Goal: Information Seeking & Learning: Learn about a topic

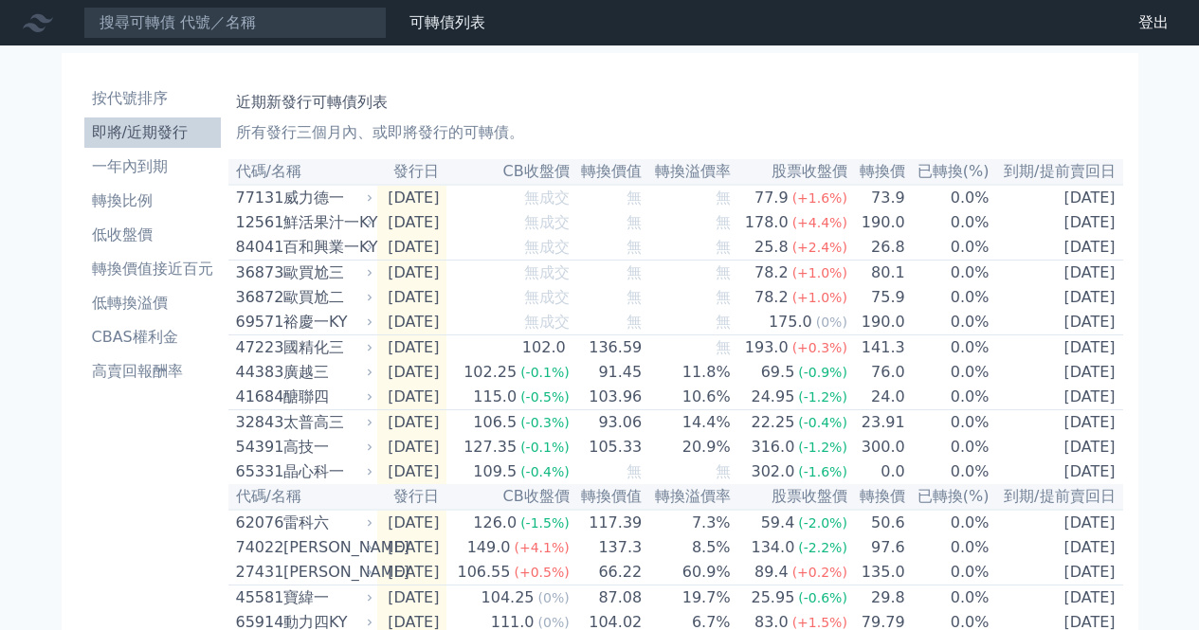
scroll to position [474, 0]
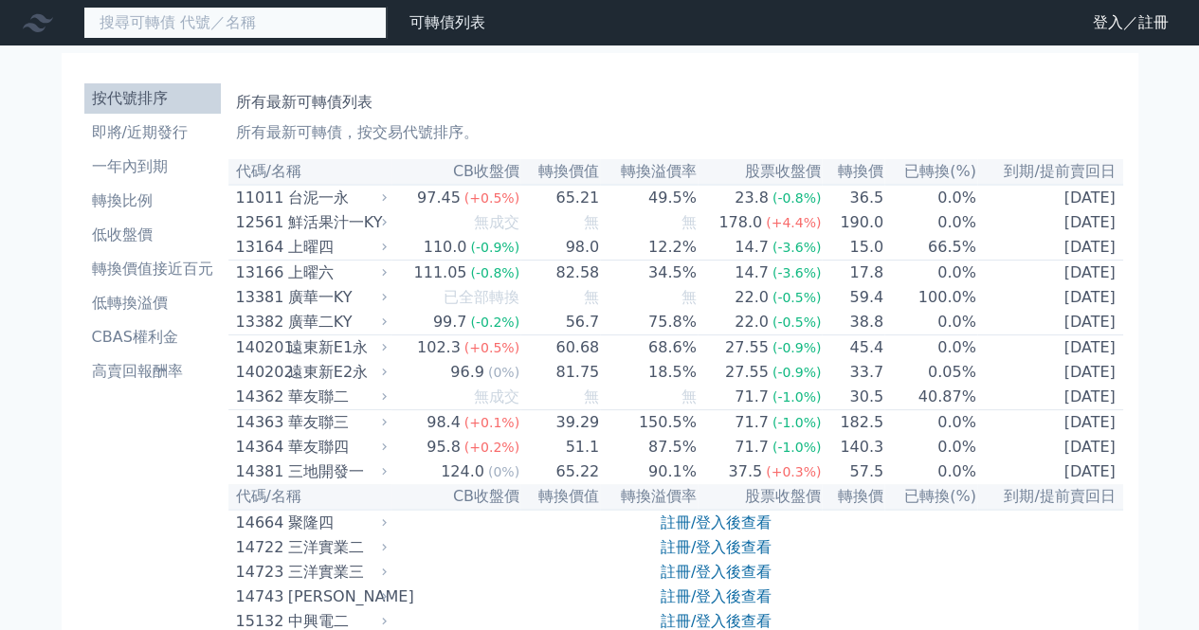
click at [199, 37] on input at bounding box center [234, 23] width 303 height 32
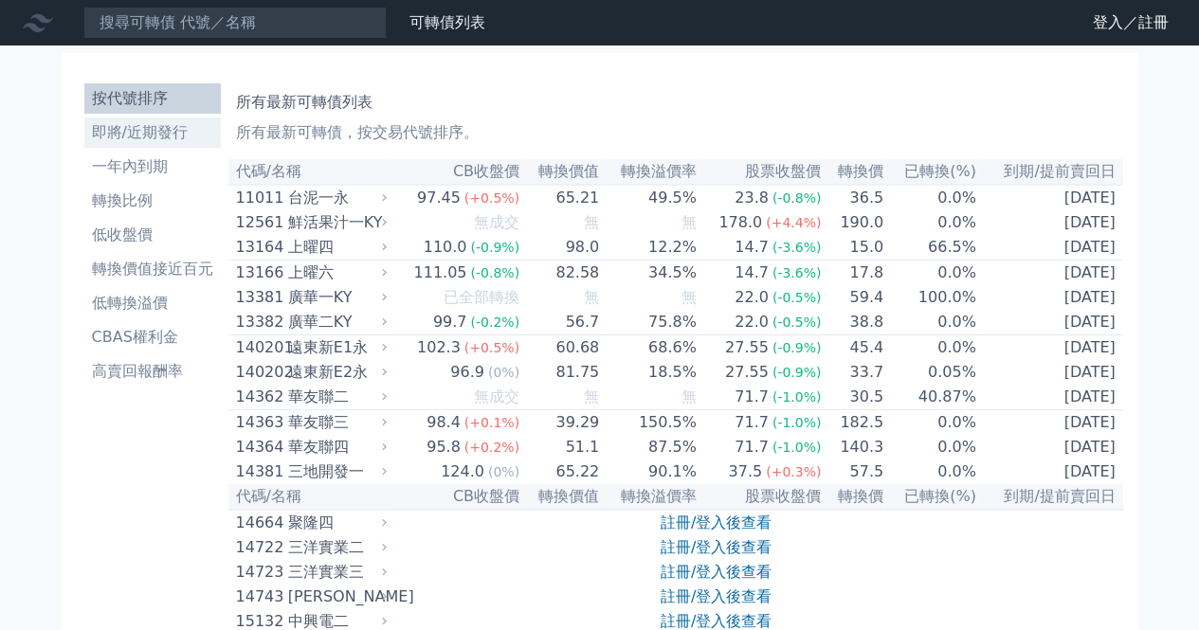
click at [170, 135] on li "即將/近期發行" at bounding box center [152, 132] width 136 height 23
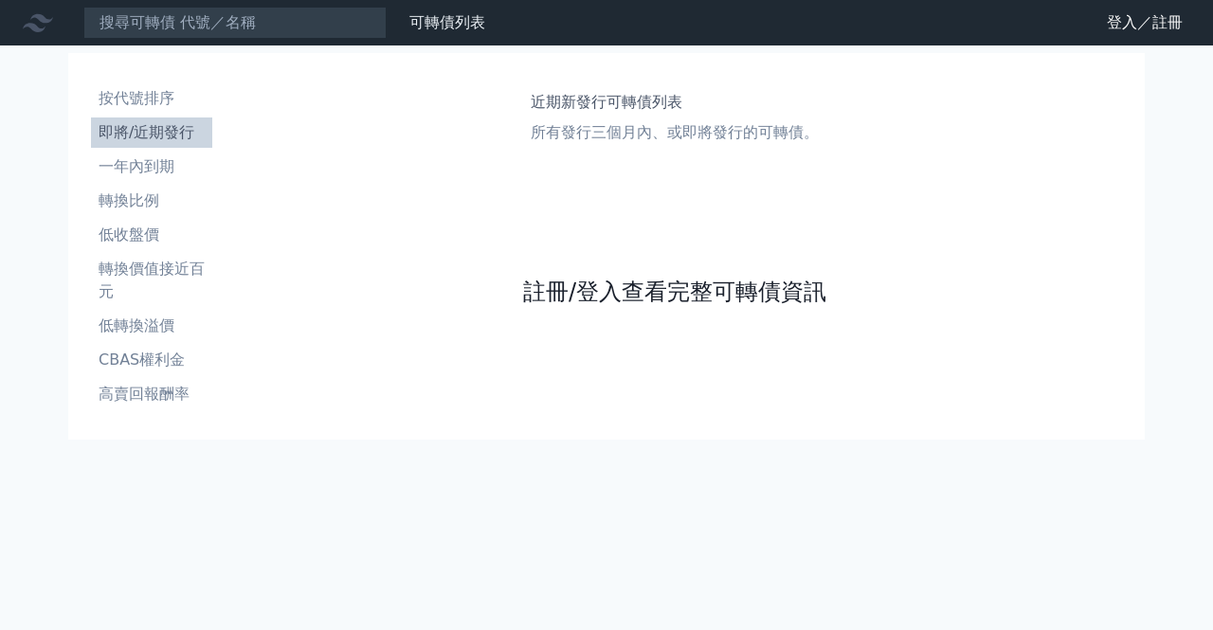
click at [656, 295] on link "註冊/登入查看完整可轉債資訊" at bounding box center [674, 292] width 303 height 30
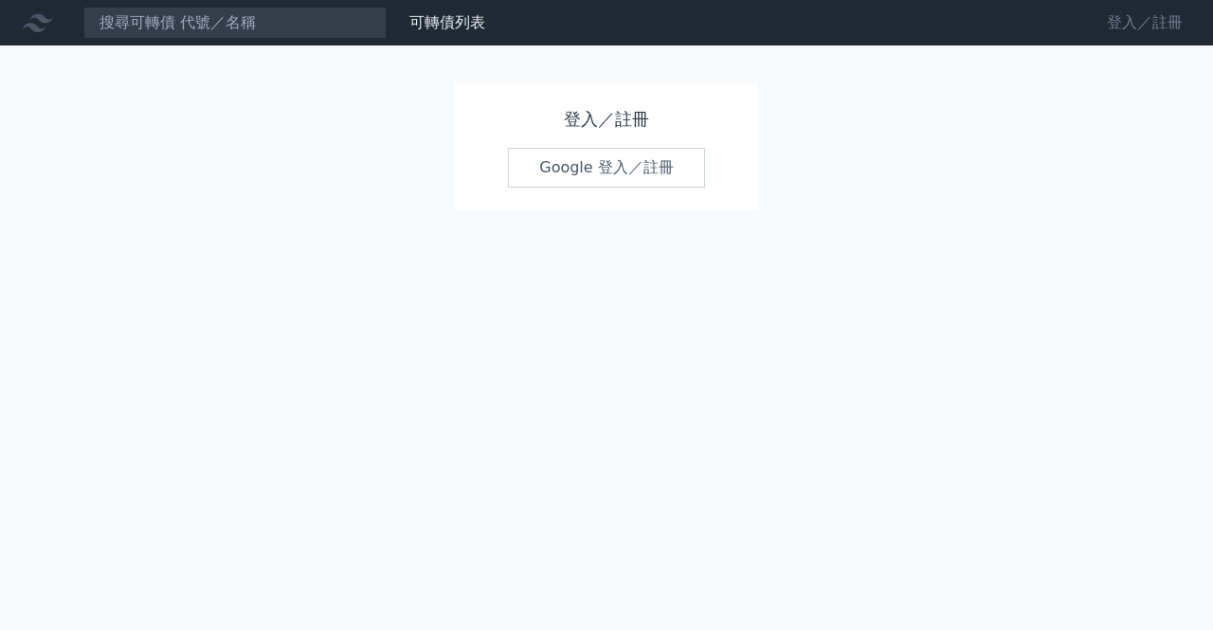
click at [1139, 27] on link "登入／註冊" at bounding box center [1145, 23] width 106 height 30
click at [573, 172] on link "Google 登入／註冊" at bounding box center [606, 168] width 197 height 40
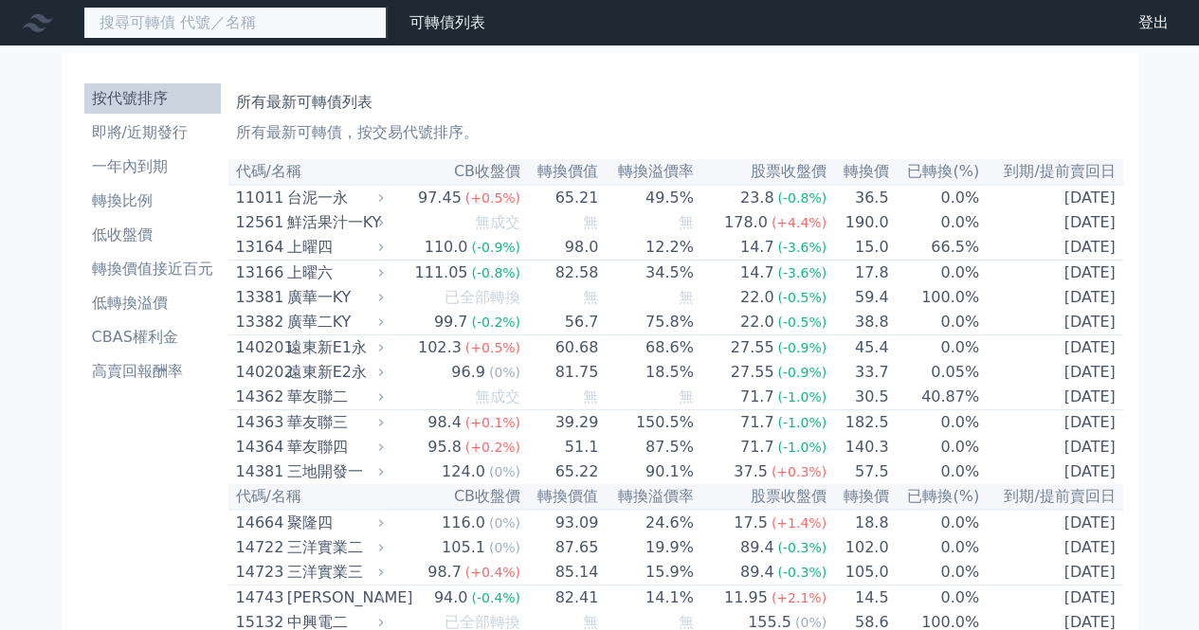
click at [231, 30] on input at bounding box center [234, 23] width 303 height 32
click at [218, 19] on input at bounding box center [234, 23] width 303 height 32
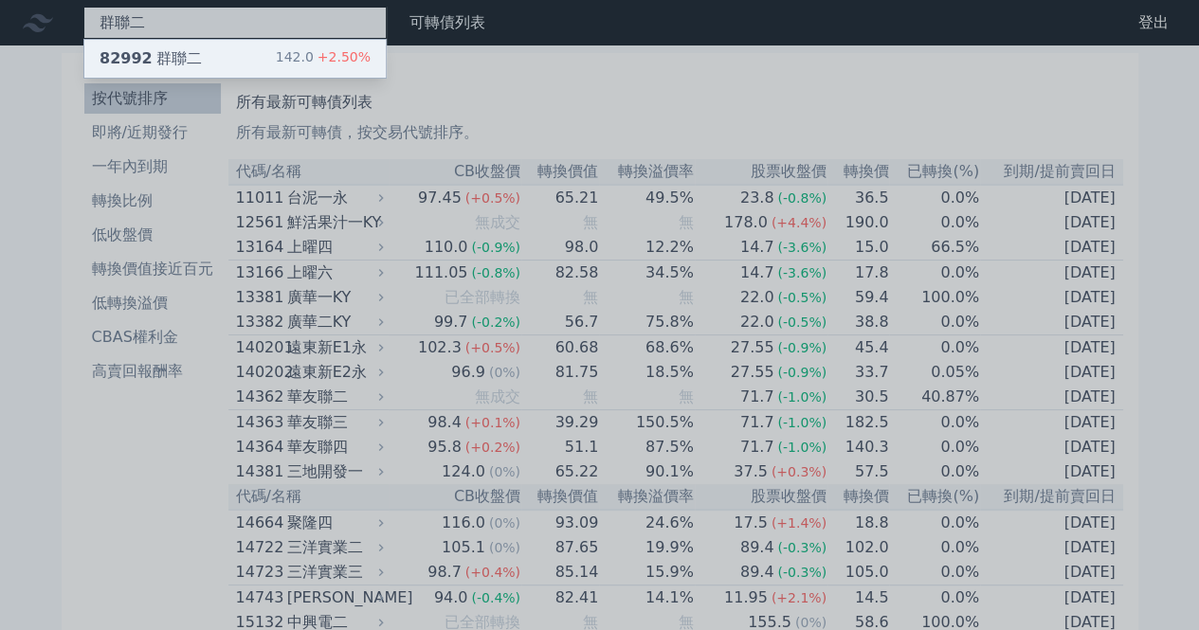
type input "群聯二"
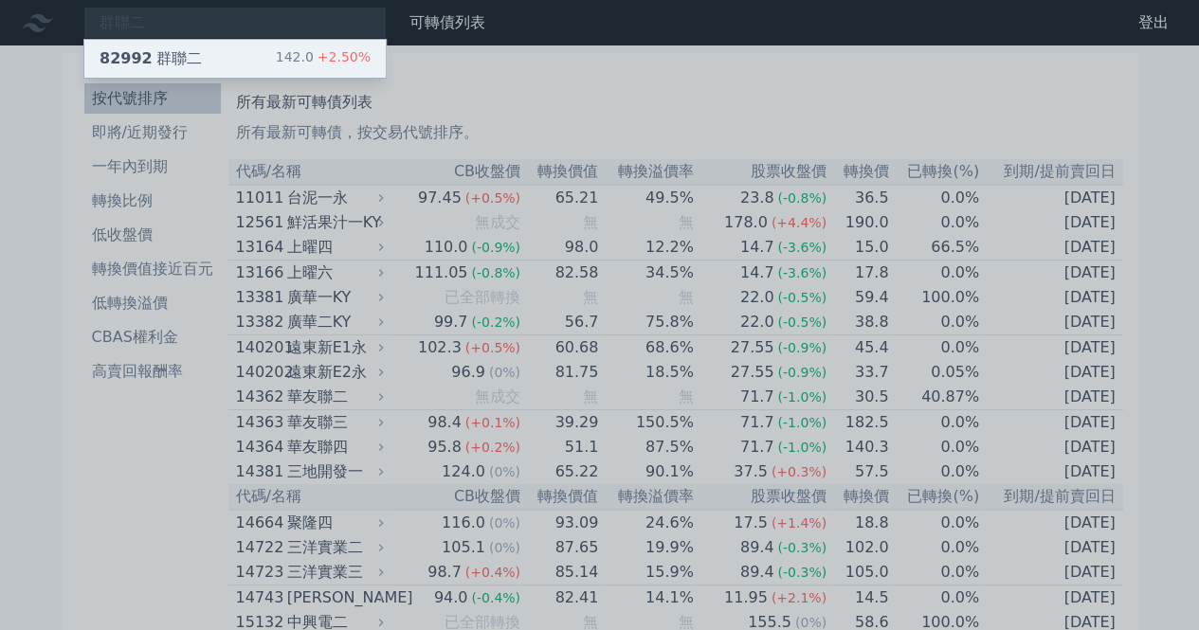
click at [223, 65] on div "82992 群聯二 142.0 +2.50%" at bounding box center [234, 59] width 301 height 38
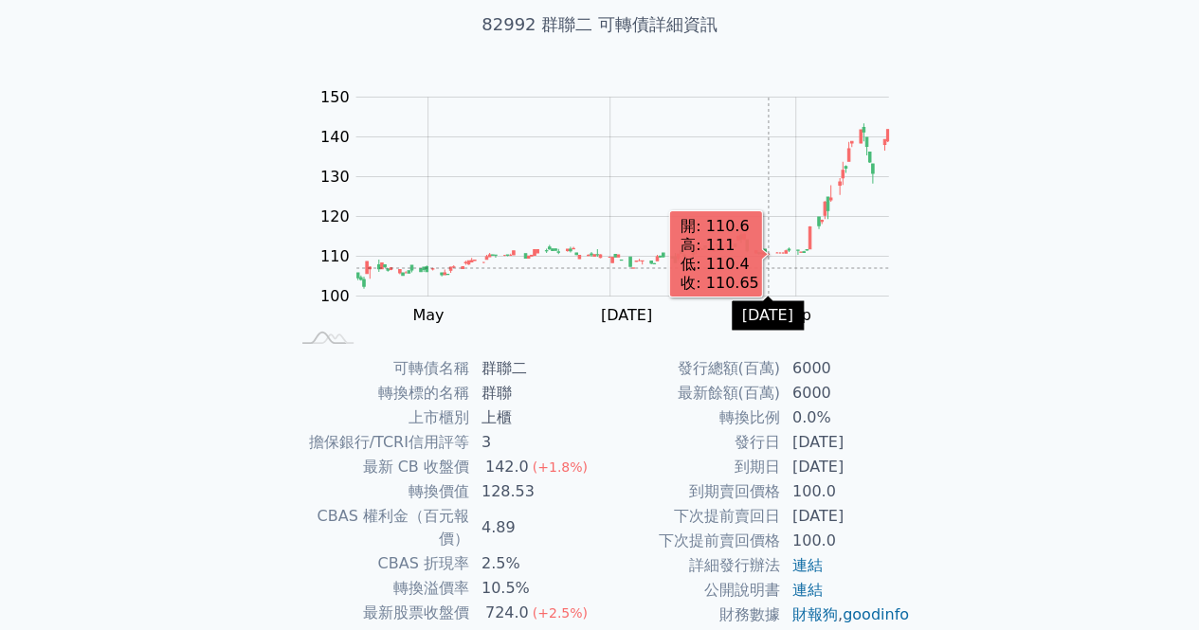
scroll to position [190, 0]
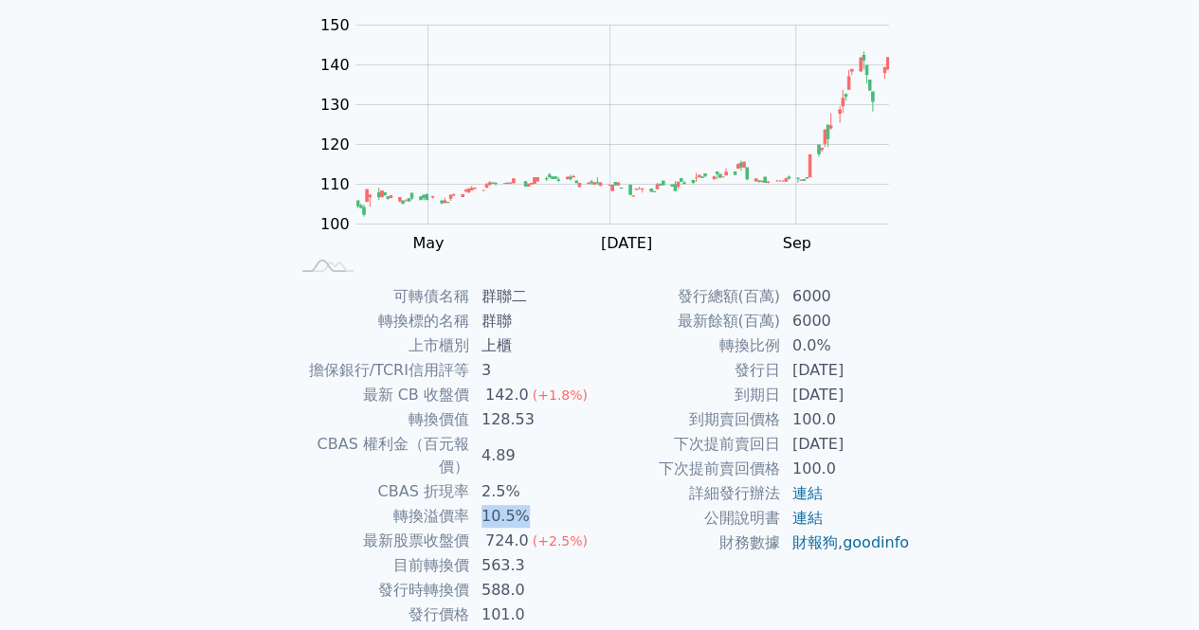
drag, startPoint x: 525, startPoint y: 494, endPoint x: 478, endPoint y: 494, distance: 47.4
click at [478, 504] on td "10.5%" at bounding box center [535, 516] width 130 height 25
click at [597, 480] on td "2.5%" at bounding box center [535, 492] width 130 height 25
